Goal: Information Seeking & Learning: Compare options

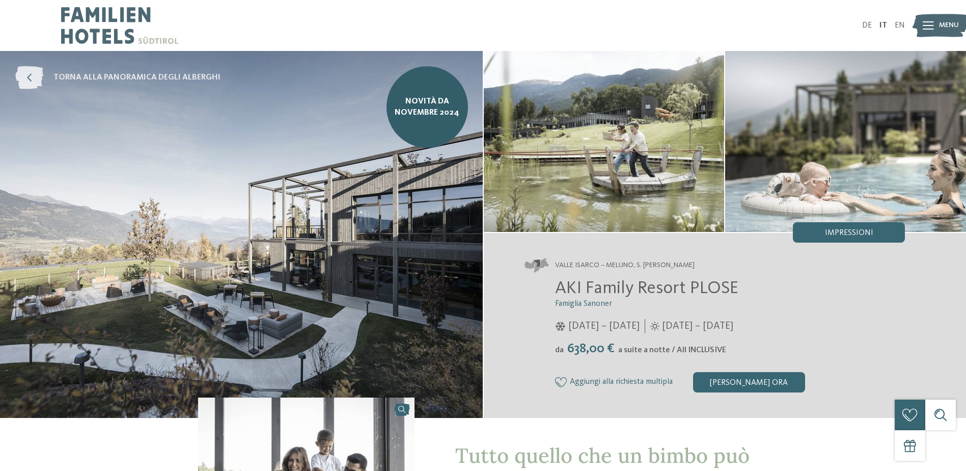
click at [75, 73] on span "torna alla panoramica degli alberghi" at bounding box center [136, 77] width 167 height 11
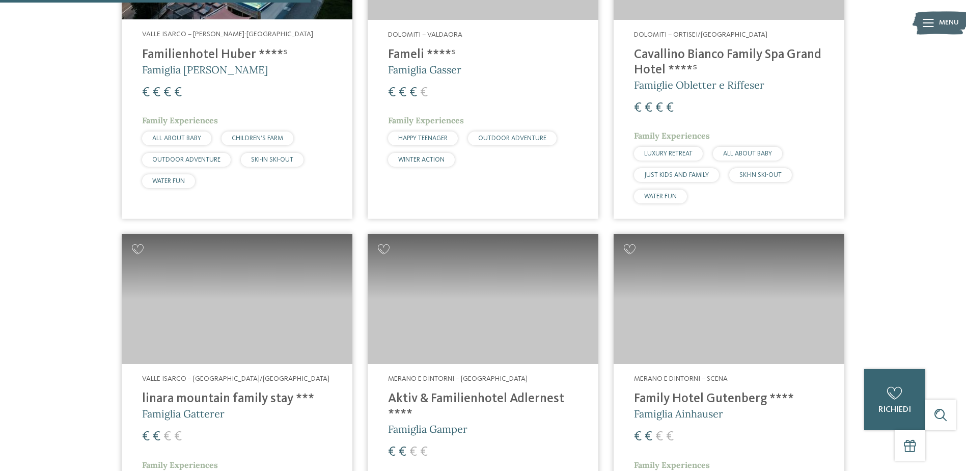
scroll to position [1121, 0]
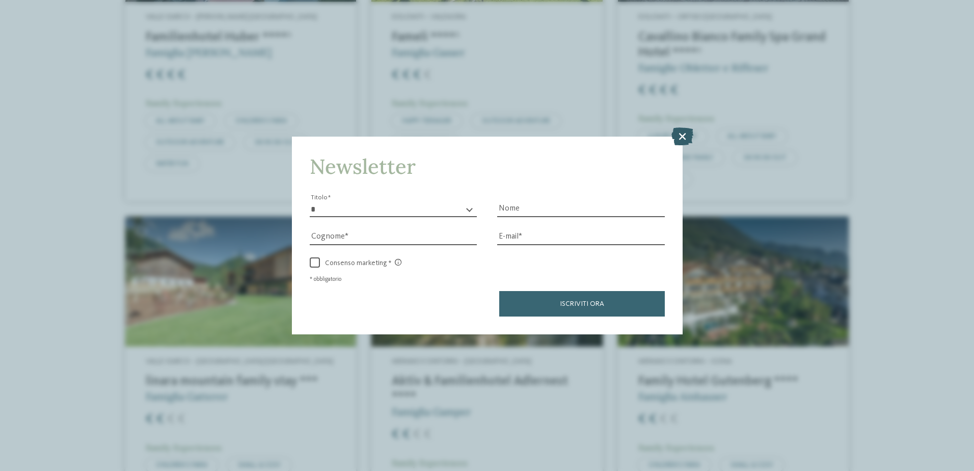
click at [682, 138] on icon at bounding box center [682, 136] width 22 height 18
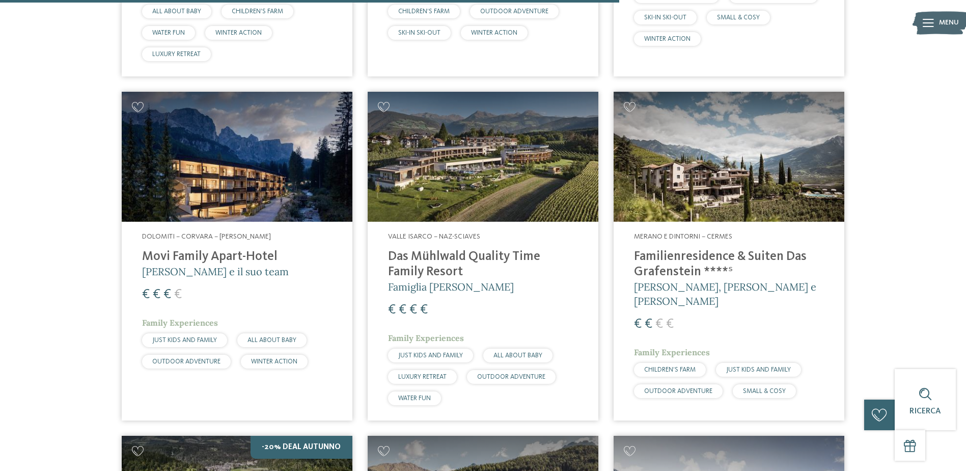
scroll to position [2241, 0]
click at [651, 256] on h4 "Familienresidence & Suiten Das Grafenstein ****ˢ" at bounding box center [729, 264] width 190 height 31
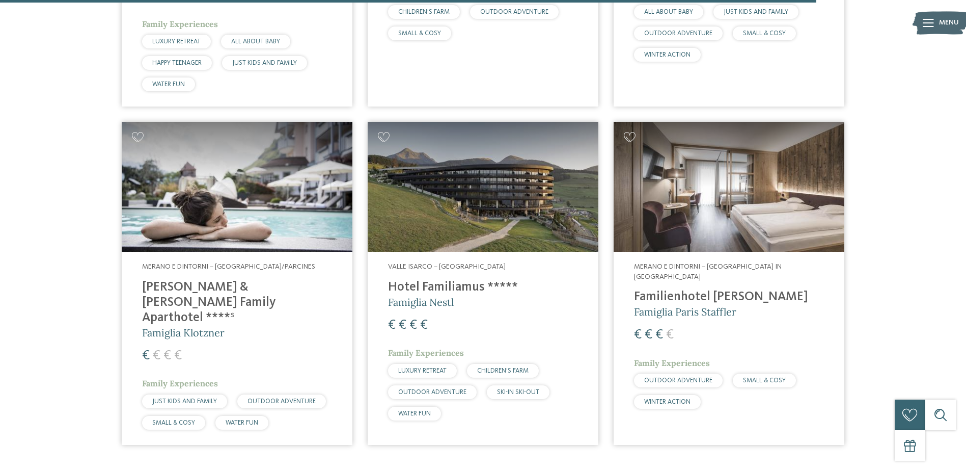
scroll to position [2904, 0]
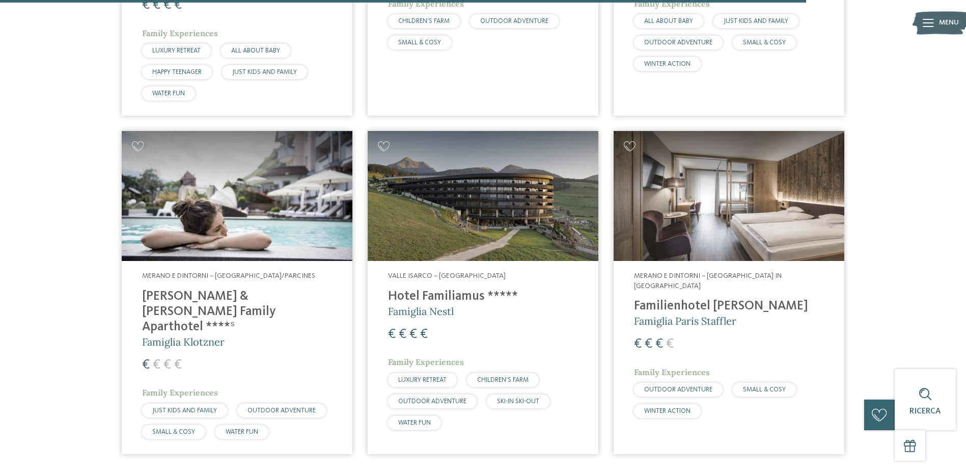
click at [227, 288] on div "Merano e dintorni – Rablà/Parcines Heidi & Edith Family Aparthotel ****ˢ Famigl…" at bounding box center [237, 357] width 231 height 193
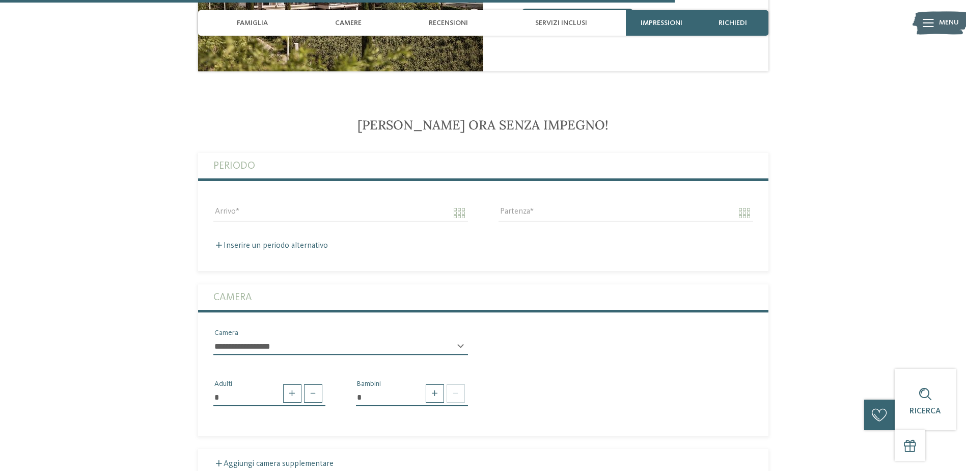
scroll to position [2140, 0]
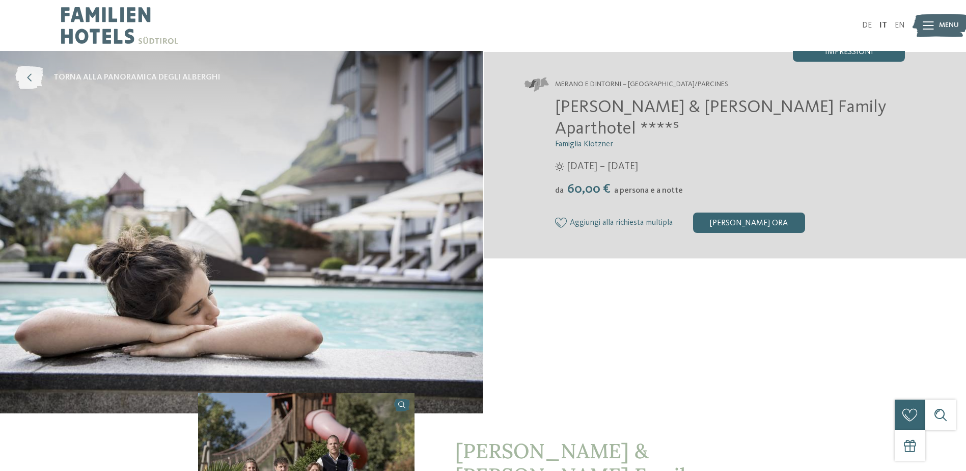
click at [102, 82] on span "torna alla panoramica degli alberghi" at bounding box center [136, 77] width 167 height 11
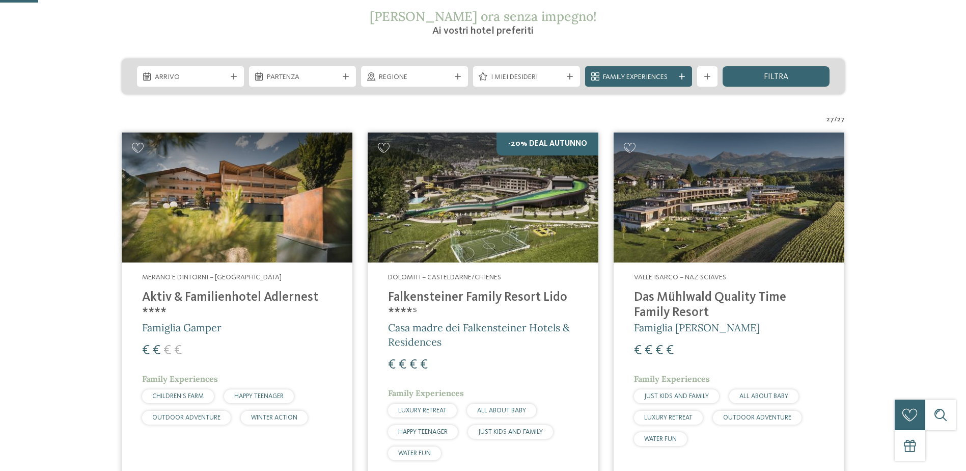
scroll to position [204, 0]
click at [554, 219] on img at bounding box center [483, 197] width 231 height 130
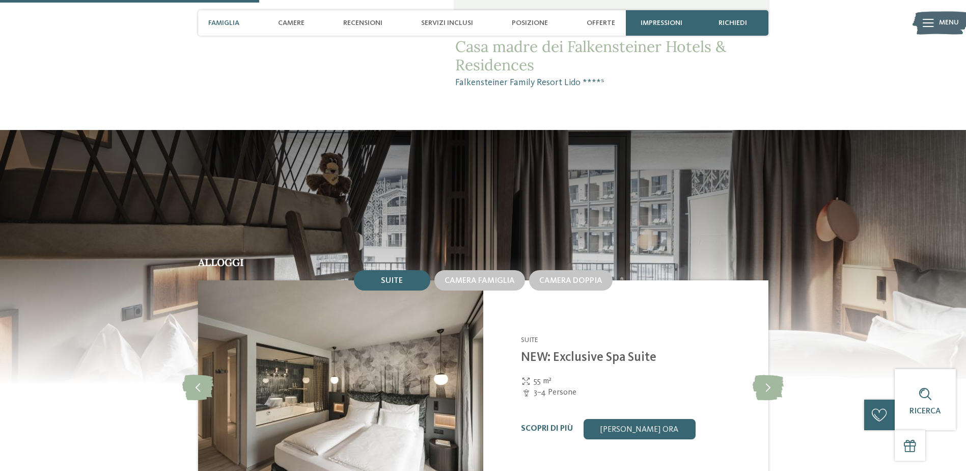
scroll to position [1019, 0]
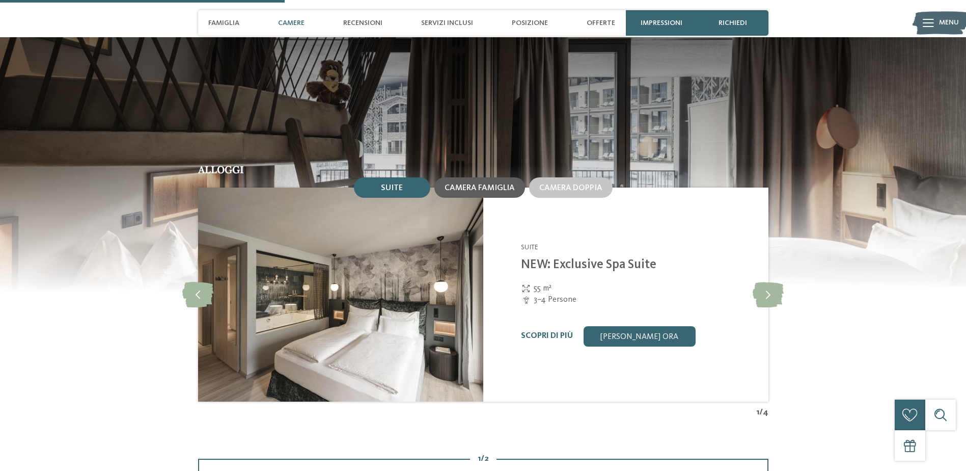
click at [507, 197] on div "Camera famiglia" at bounding box center [480, 187] width 91 height 20
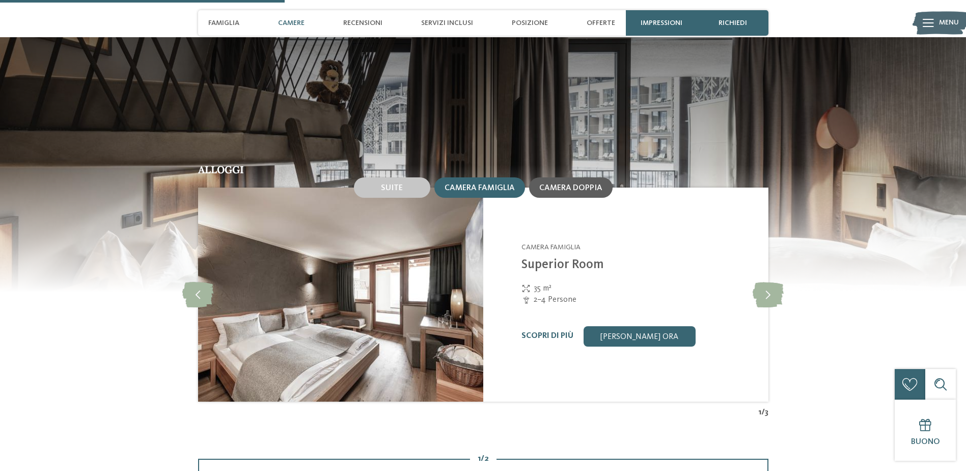
click at [590, 195] on div "Camera doppia" at bounding box center [571, 187] width 84 height 20
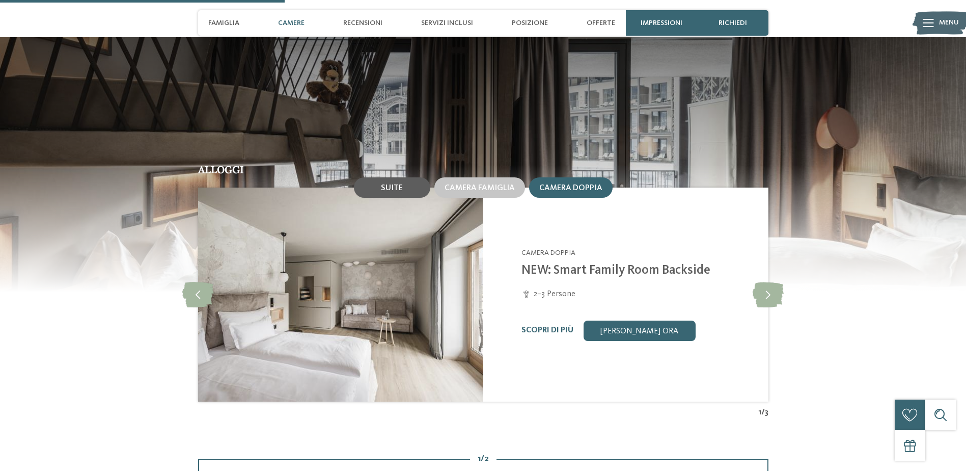
click at [392, 183] on div "Suite" at bounding box center [392, 187] width 22 height 9
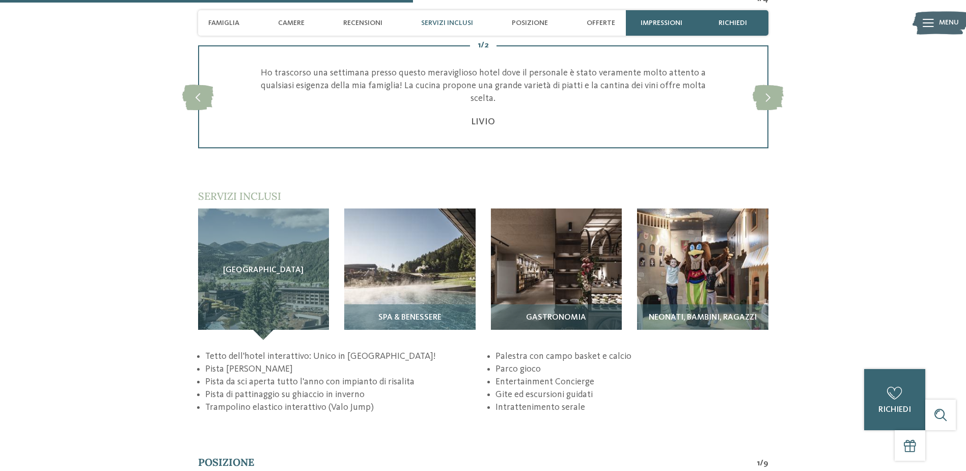
scroll to position [1477, 0]
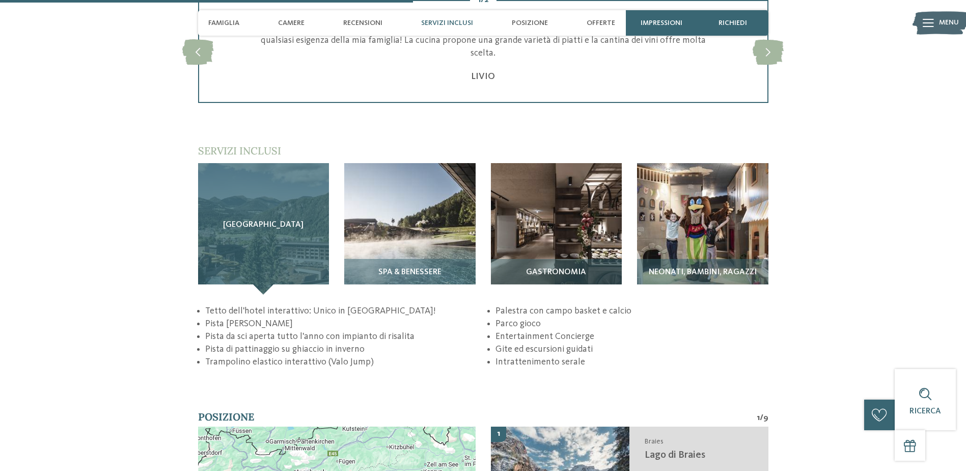
click at [288, 266] on div "[GEOGRAPHIC_DATA]" at bounding box center [263, 228] width 131 height 131
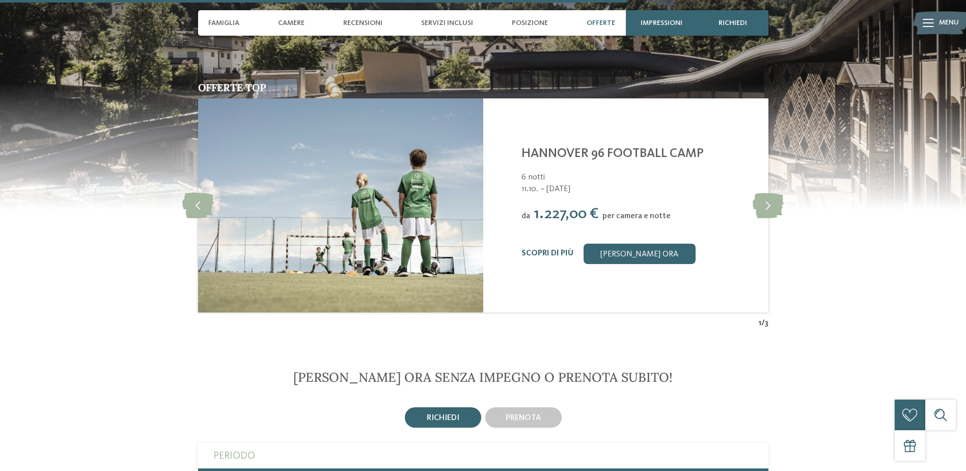
scroll to position [2241, 0]
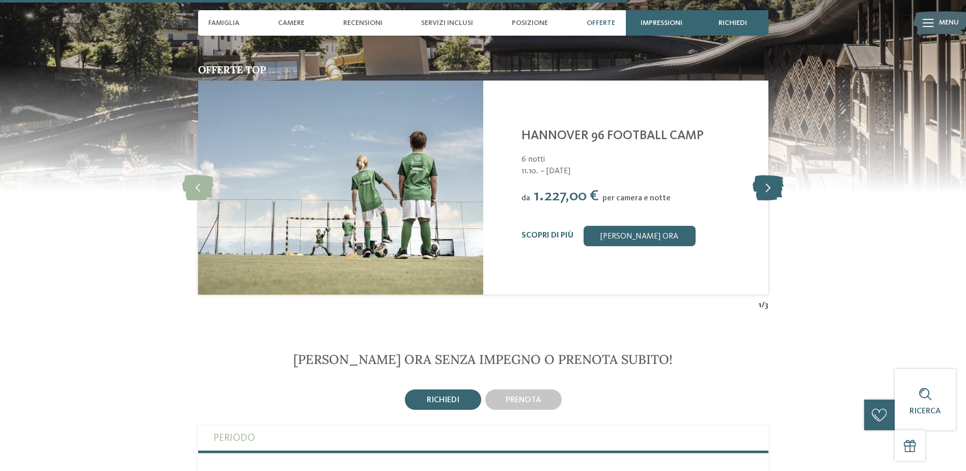
click at [765, 196] on icon at bounding box center [768, 187] width 31 height 25
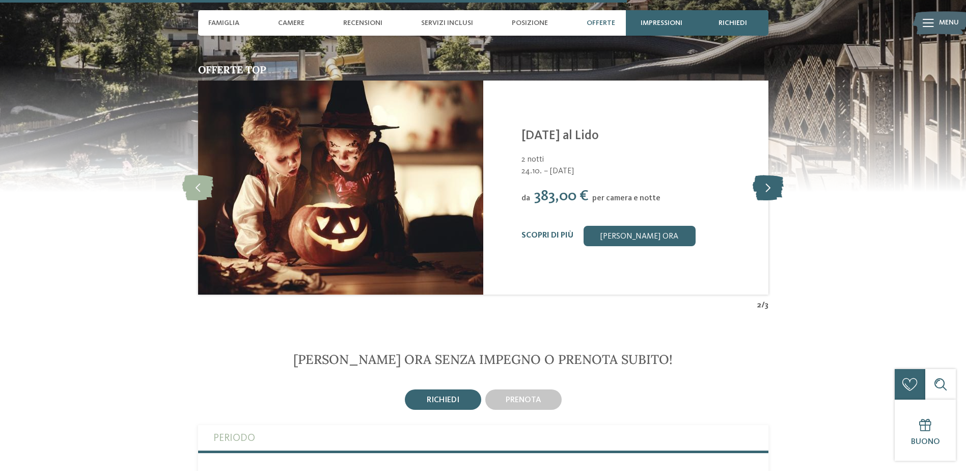
click at [780, 194] on icon at bounding box center [768, 187] width 31 height 25
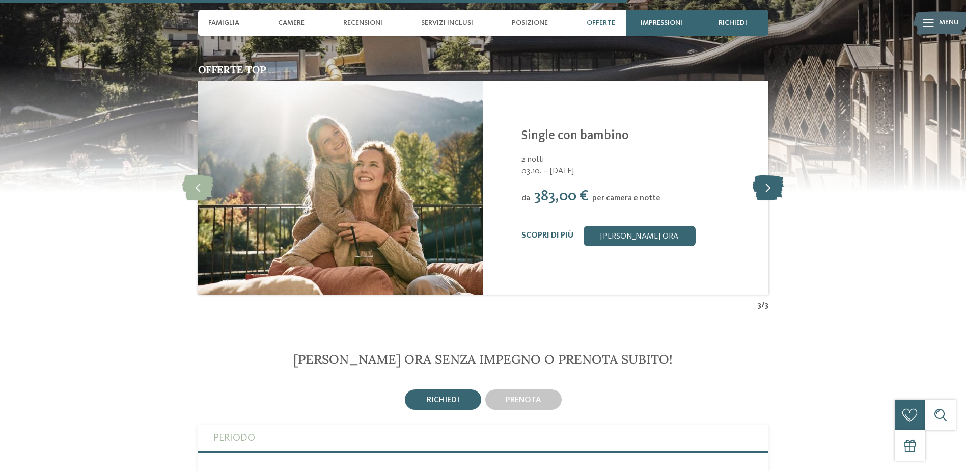
click at [781, 178] on icon at bounding box center [768, 187] width 31 height 25
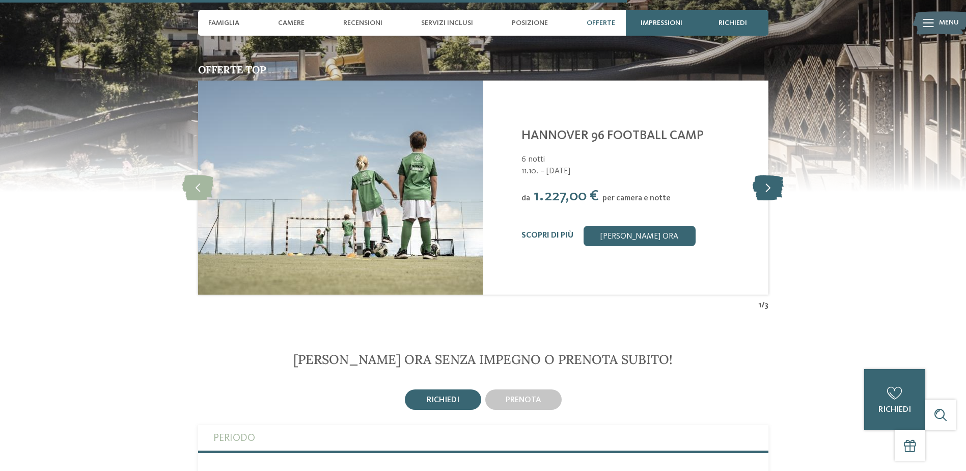
click at [777, 179] on icon at bounding box center [768, 187] width 31 height 25
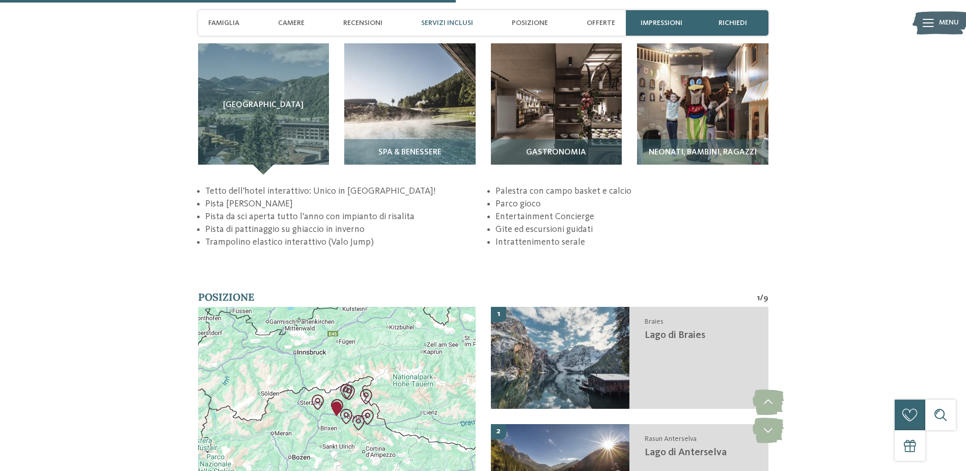
scroll to position [1579, 0]
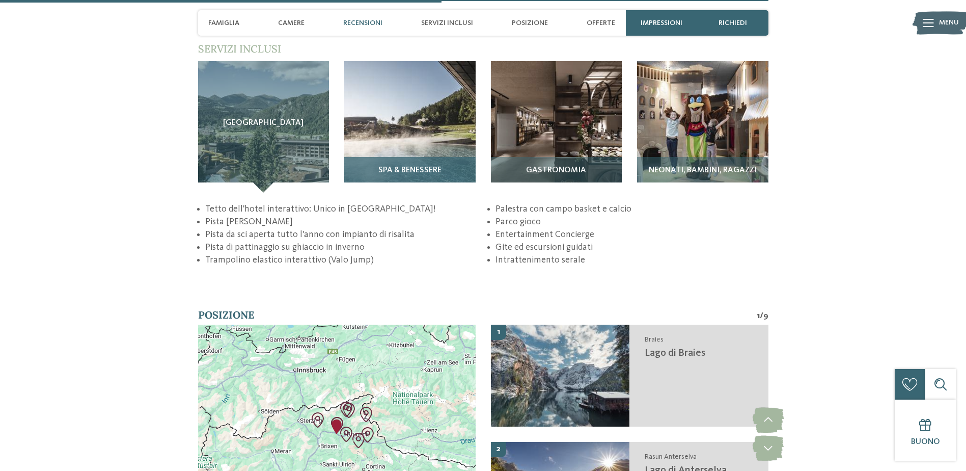
click at [393, 129] on img at bounding box center [409, 126] width 131 height 131
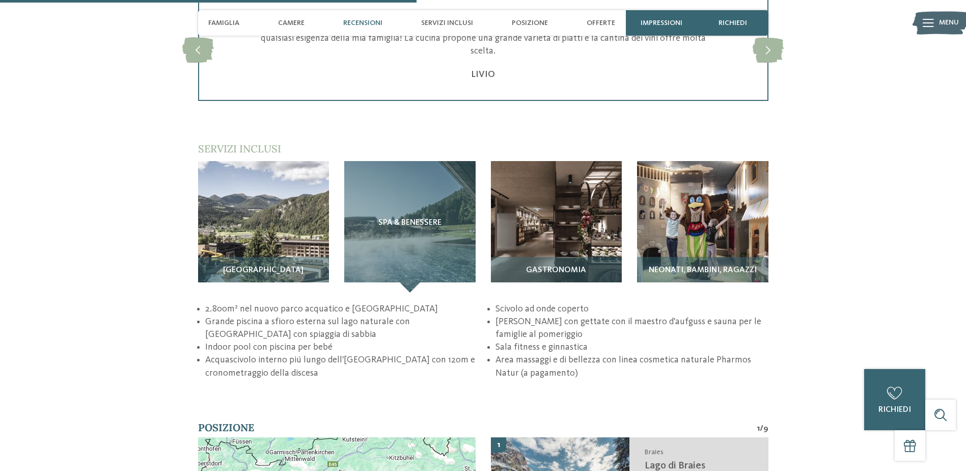
scroll to position [1477, 0]
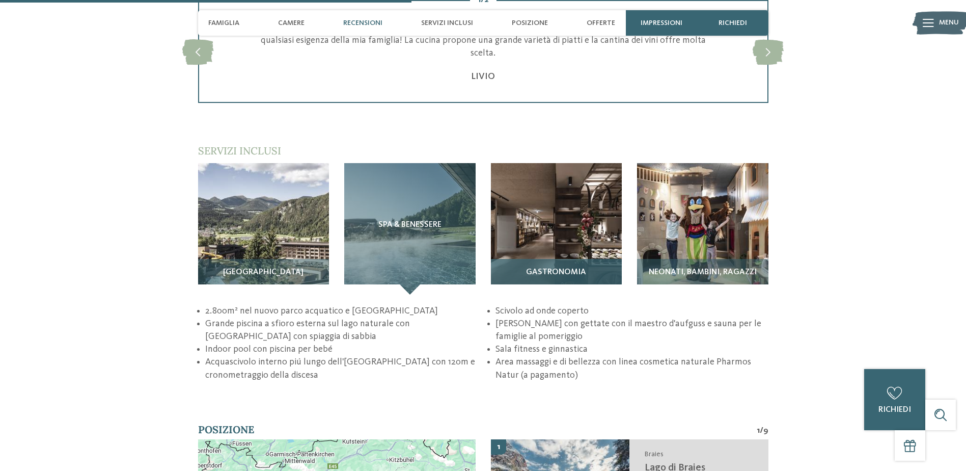
click at [571, 238] on img at bounding box center [556, 228] width 131 height 131
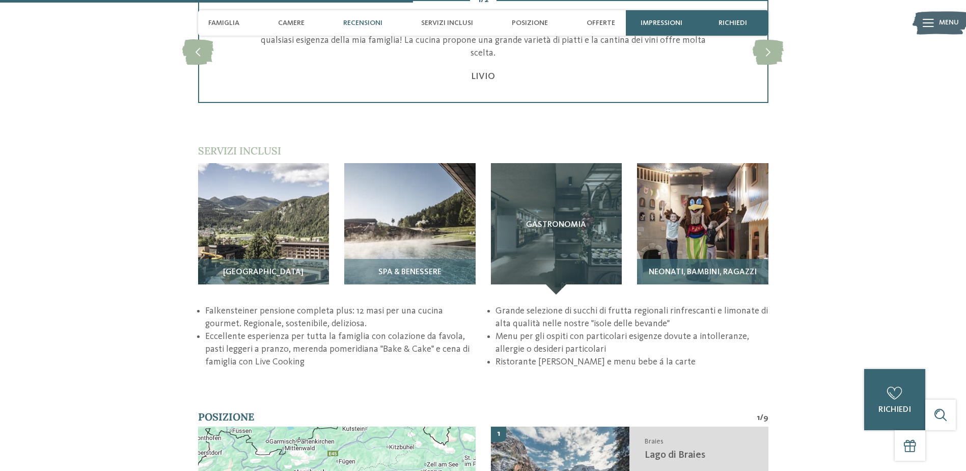
click at [672, 256] on img at bounding box center [702, 228] width 131 height 131
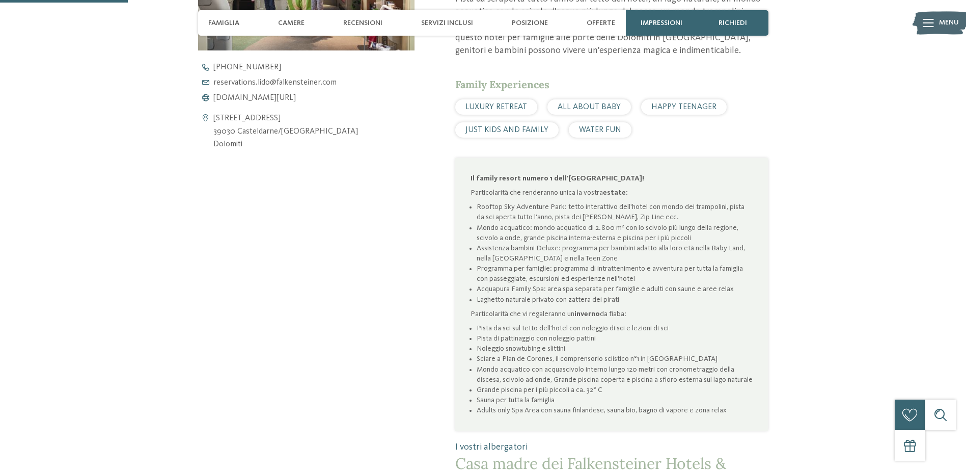
scroll to position [306, 0]
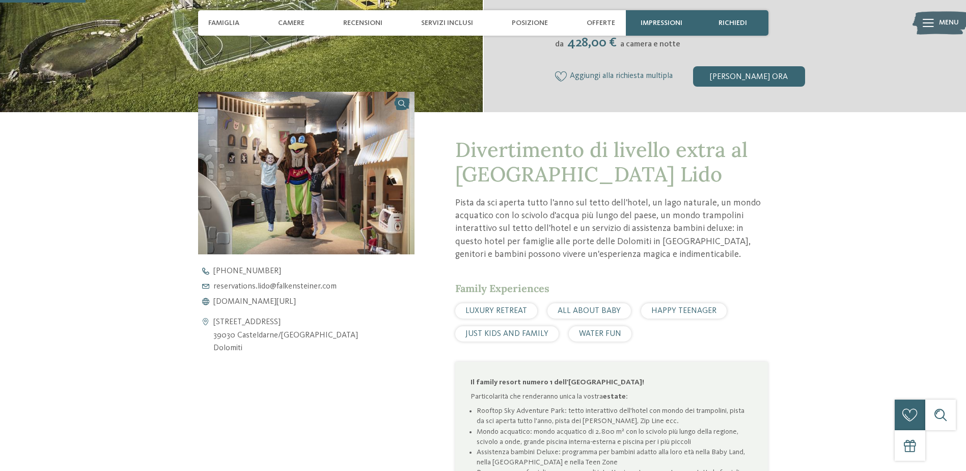
click at [541, 312] on div "LUXURY RETREAT ALL ABOUT BABY HAPPY TEENAGER JUST KIDS AND FAMILY" at bounding box center [611, 322] width 313 height 38
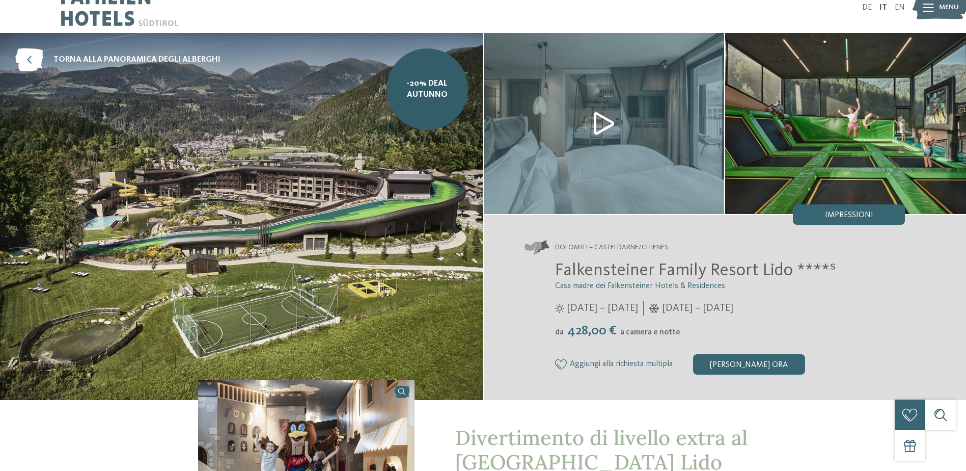
scroll to position [0, 0]
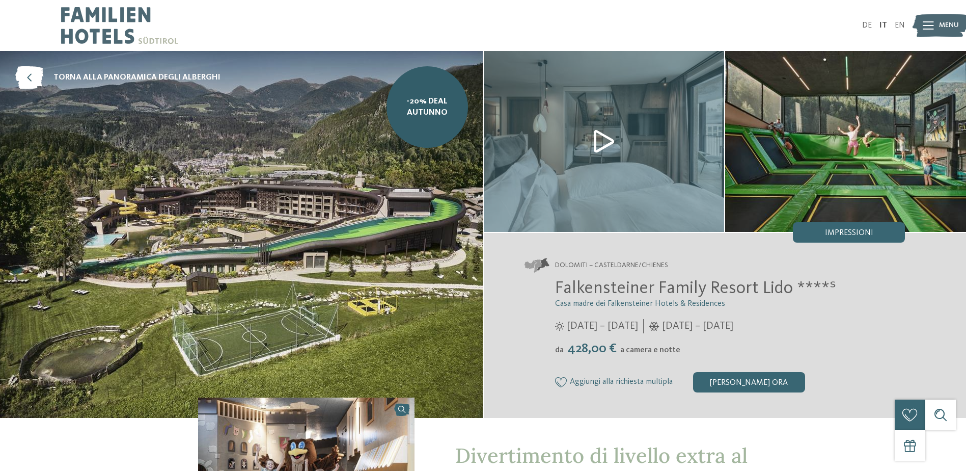
click at [397, 266] on img at bounding box center [241, 234] width 483 height 367
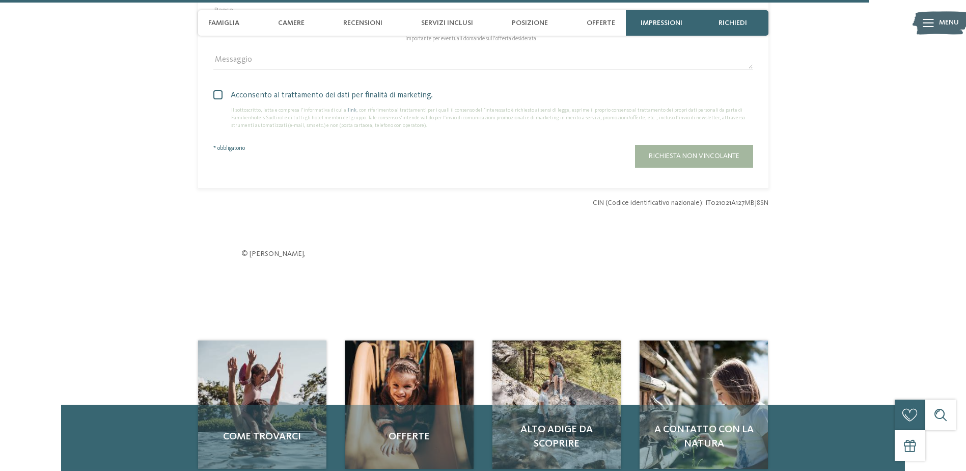
scroll to position [3311, 0]
